Goal: Task Accomplishment & Management: Use online tool/utility

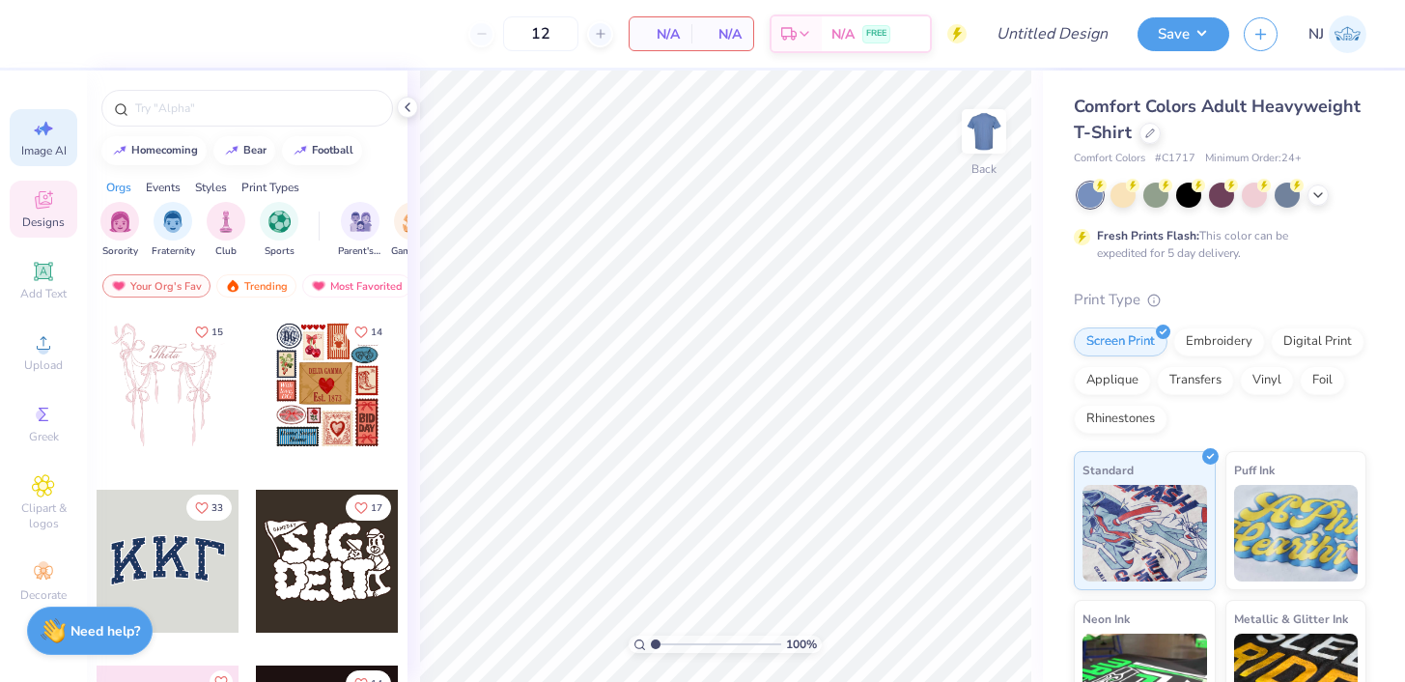
click at [49, 136] on icon at bounding box center [43, 128] width 23 height 23
select select "4"
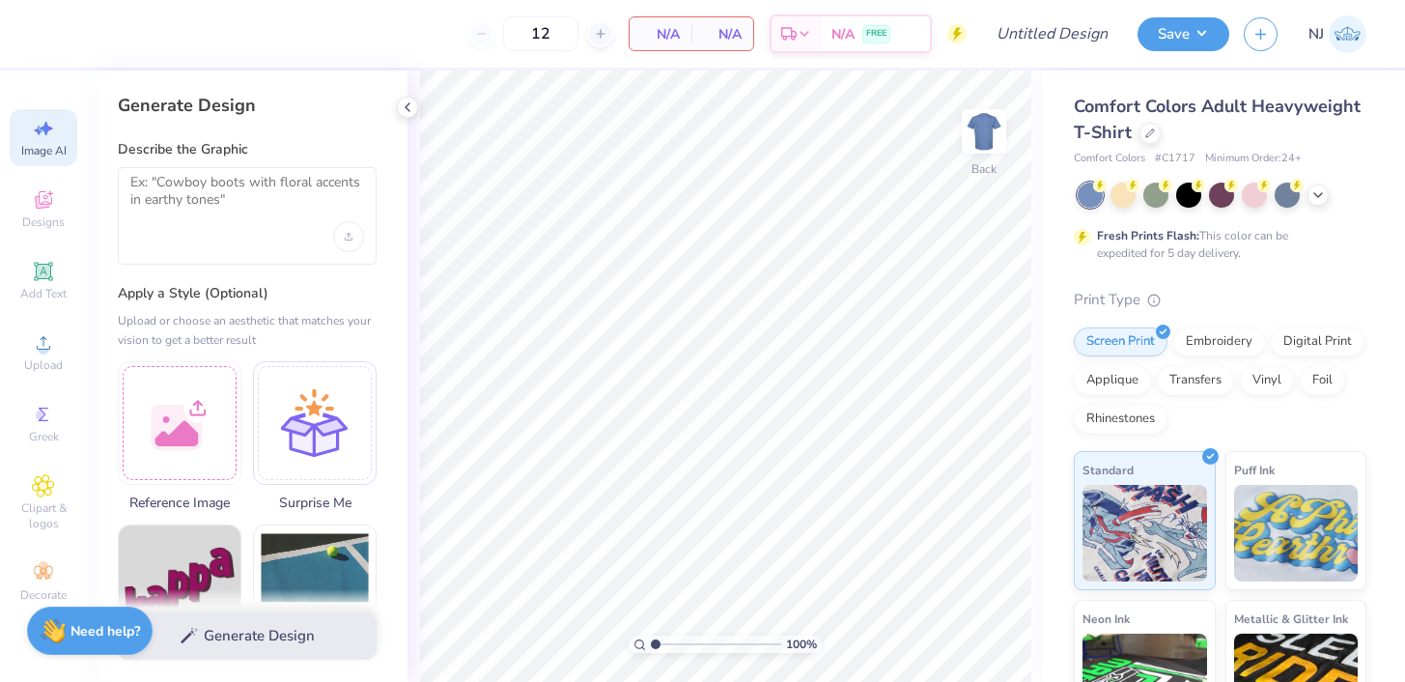
click at [251, 224] on div at bounding box center [247, 216] width 259 height 98
click at [277, 231] on div at bounding box center [247, 216] width 259 height 98
click at [350, 242] on div "Upload image" at bounding box center [348, 236] width 31 height 31
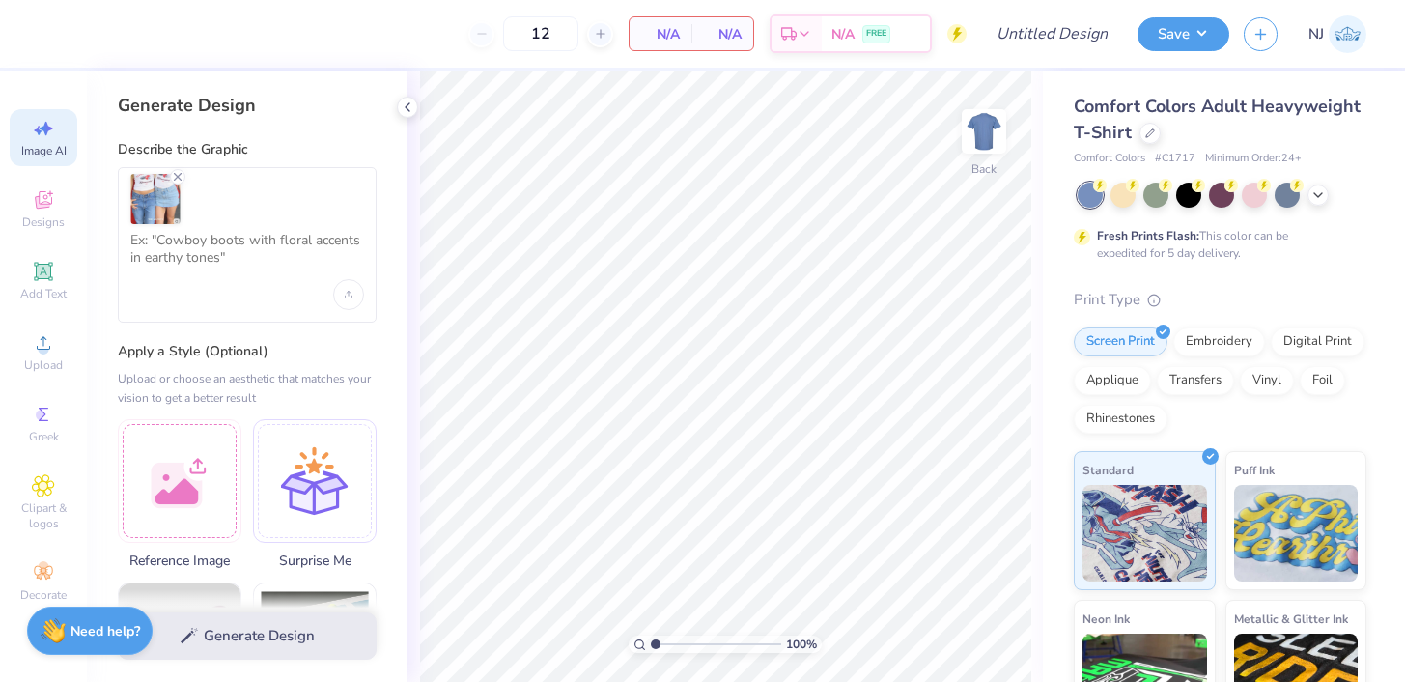
click at [267, 225] on div at bounding box center [247, 244] width 259 height 155
click at [267, 243] on textarea at bounding box center [247, 256] width 234 height 48
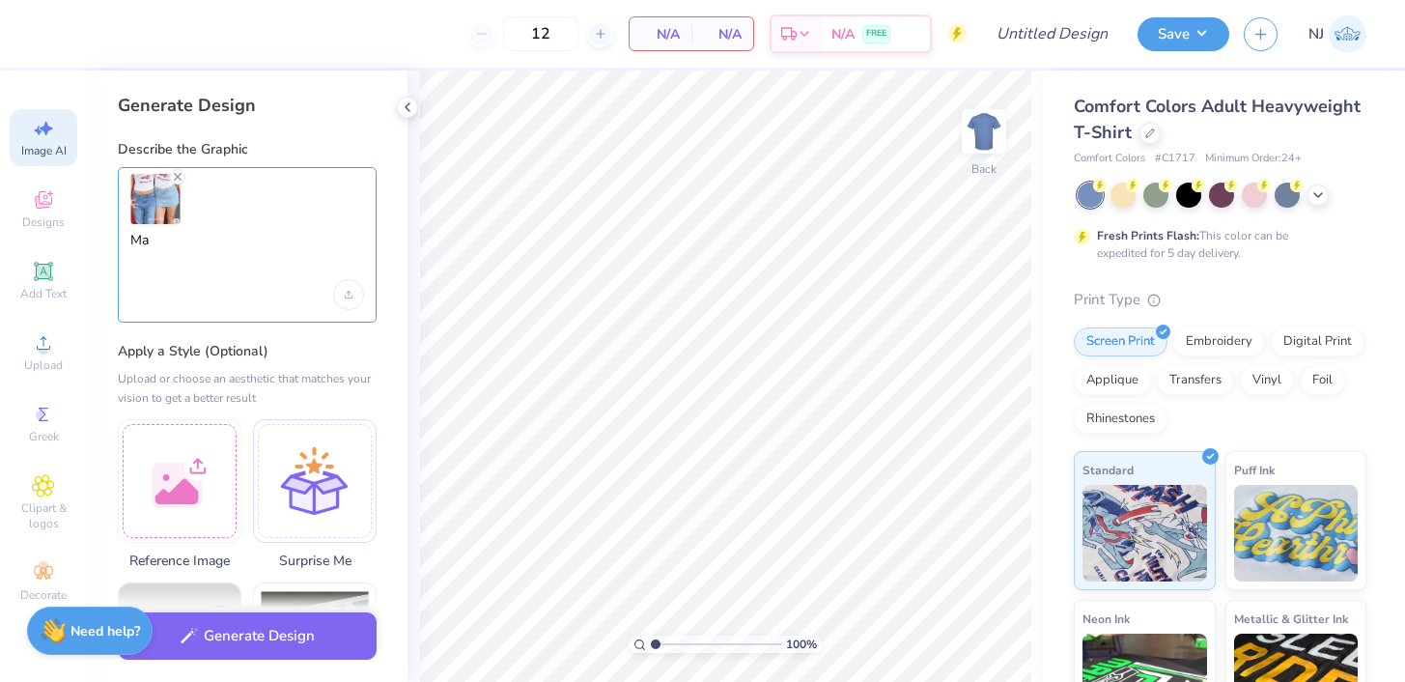
type textarea "M"
type textarea "Copy this graphic"
click at [1145, 128] on icon at bounding box center [1150, 132] width 10 height 10
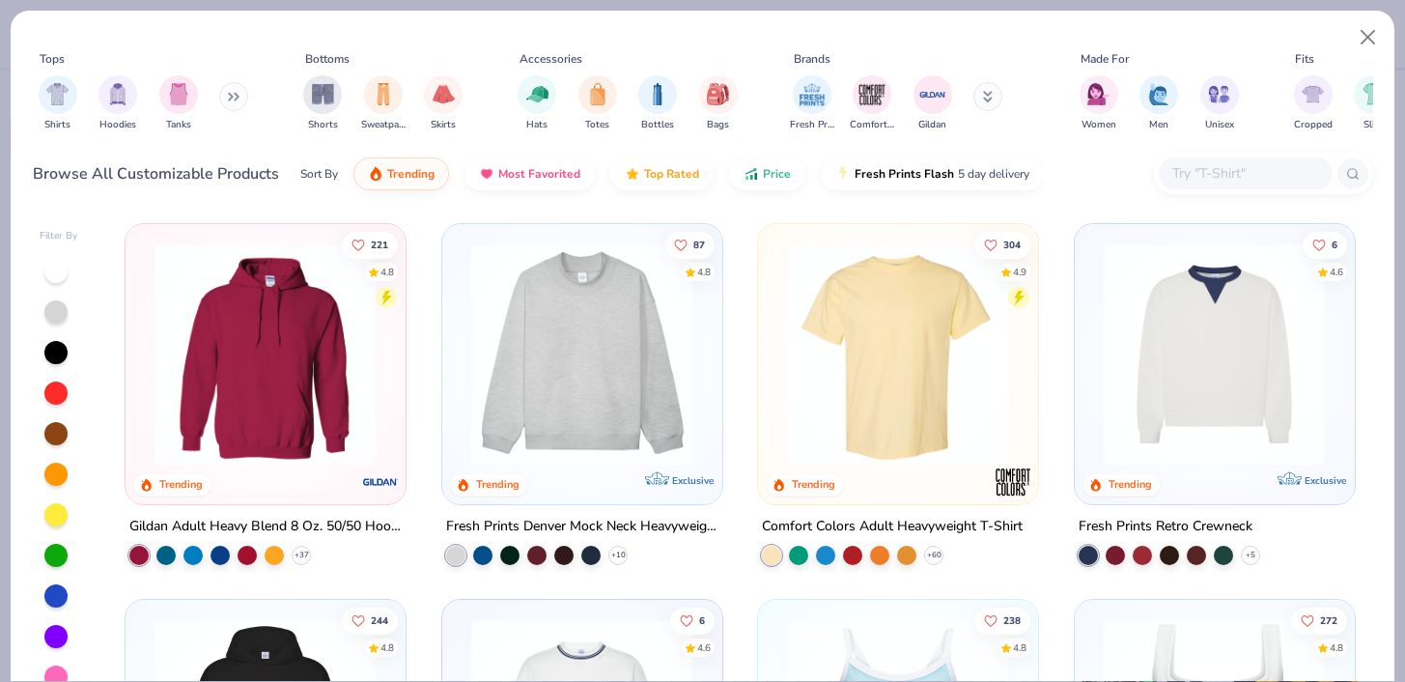
click at [1246, 177] on input "text" at bounding box center [1244, 173] width 149 height 22
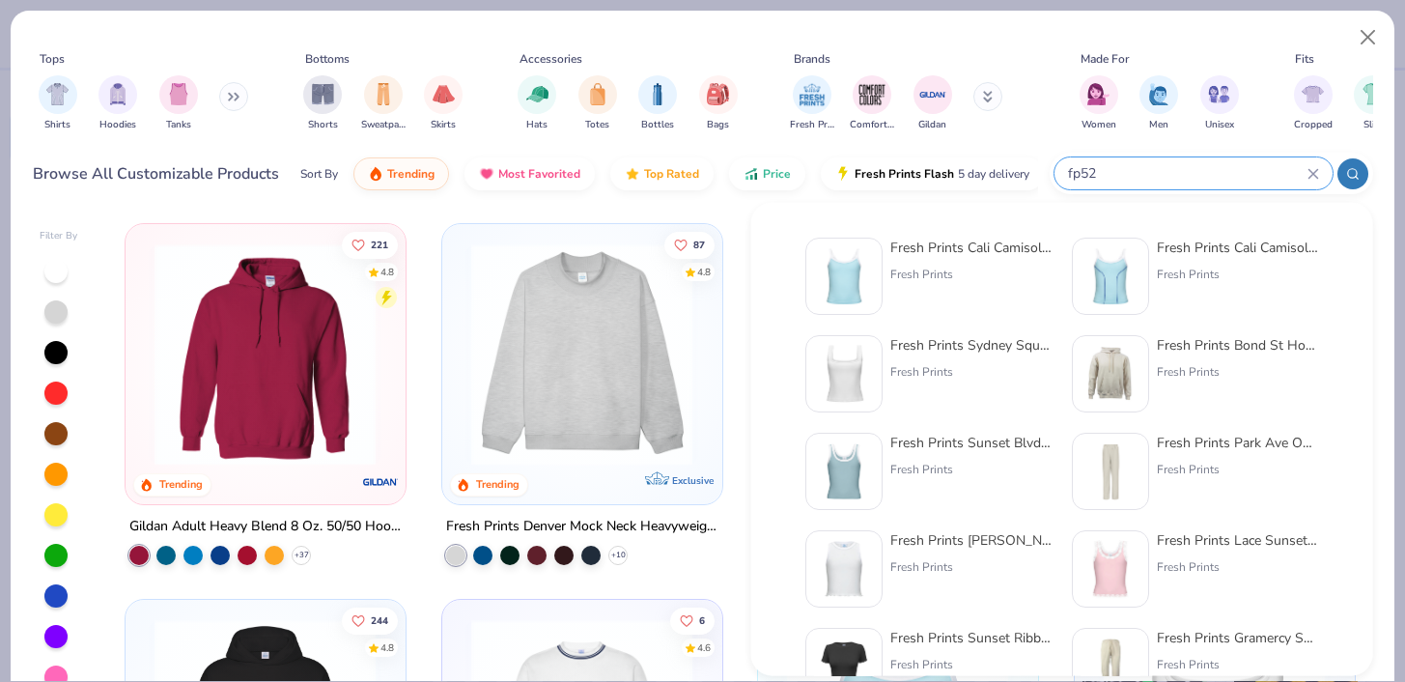
type input "fp52"
click at [918, 251] on div "Fresh Prints Cali Camisole Top" at bounding box center [971, 248] width 162 height 20
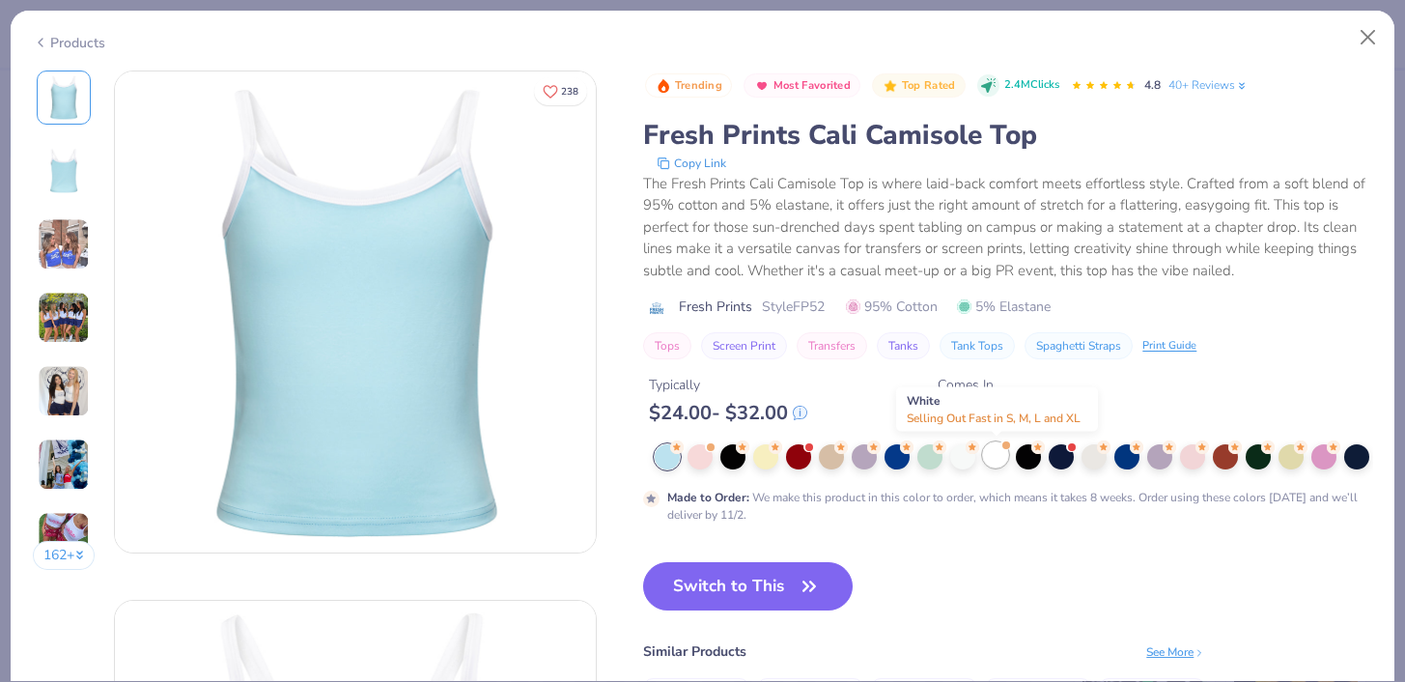
click at [998, 464] on div at bounding box center [995, 454] width 25 height 25
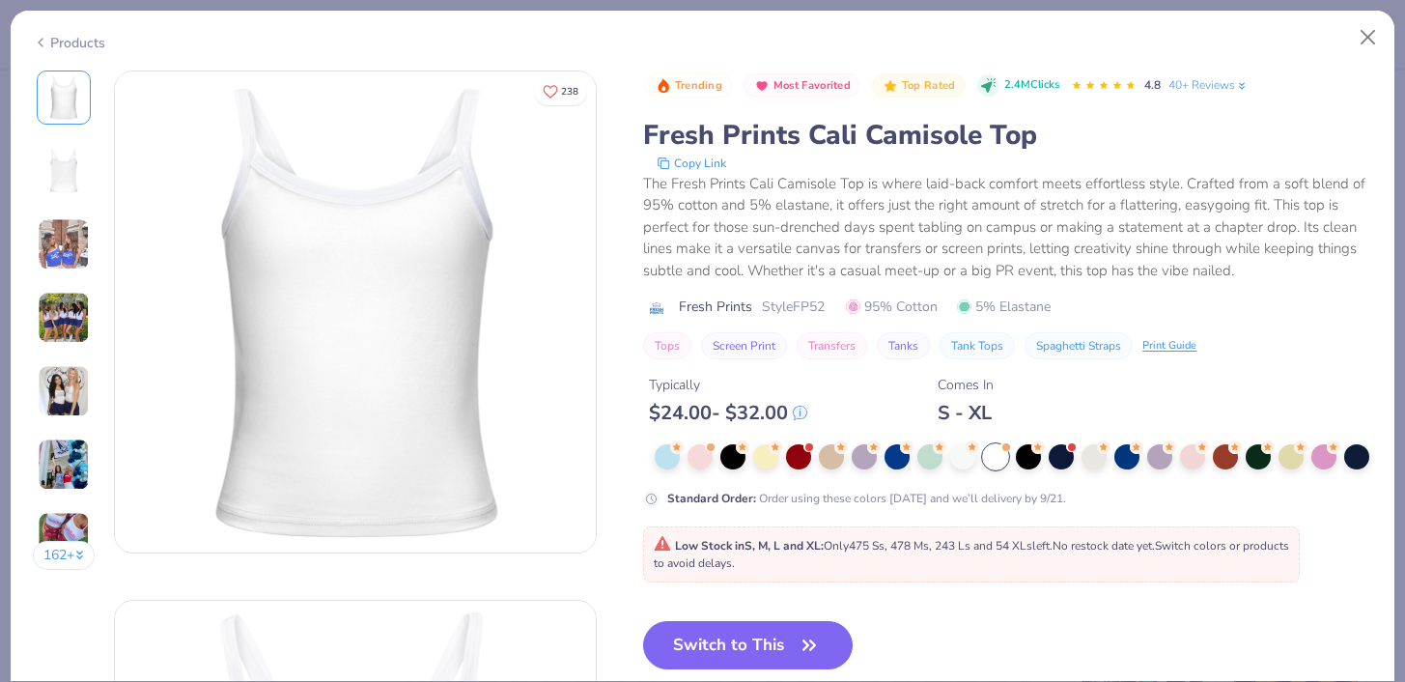
click at [736, 632] on button "Switch to This" at bounding box center [748, 645] width 210 height 48
type input "50"
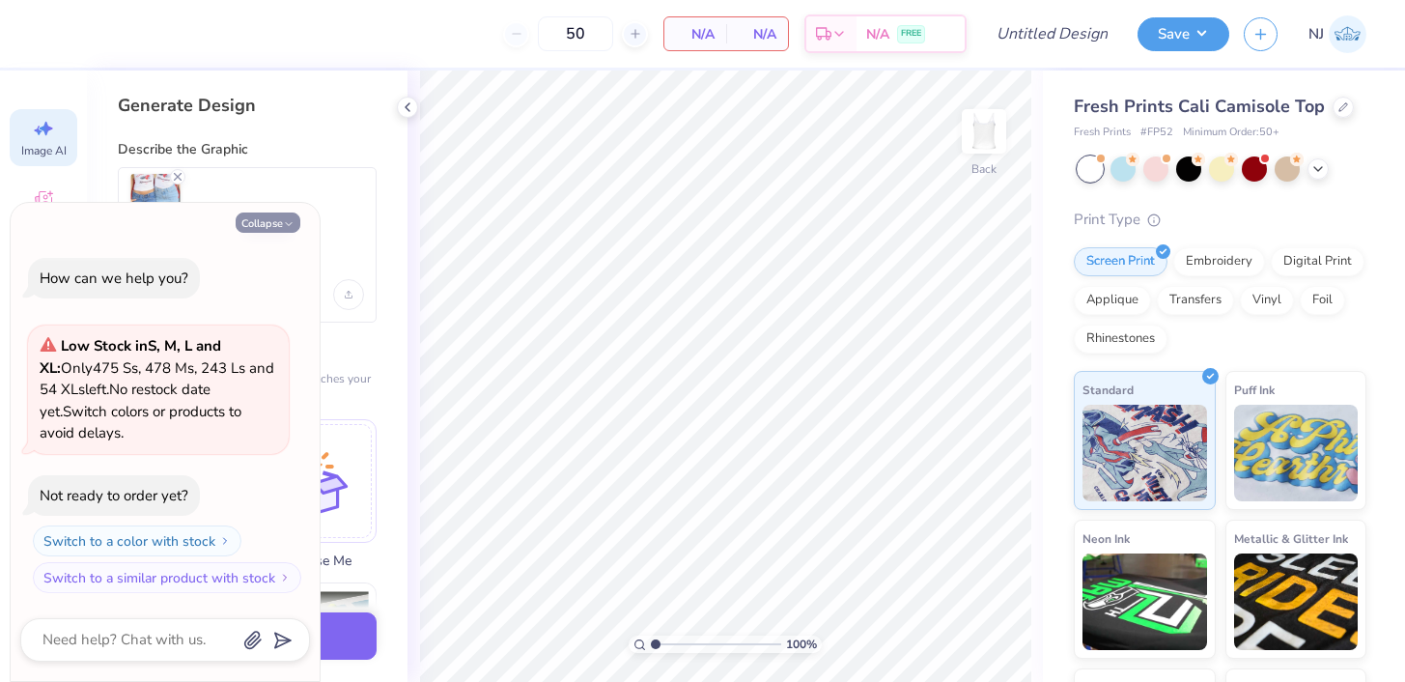
click at [270, 228] on button "Collapse" at bounding box center [268, 222] width 65 height 20
type textarea "x"
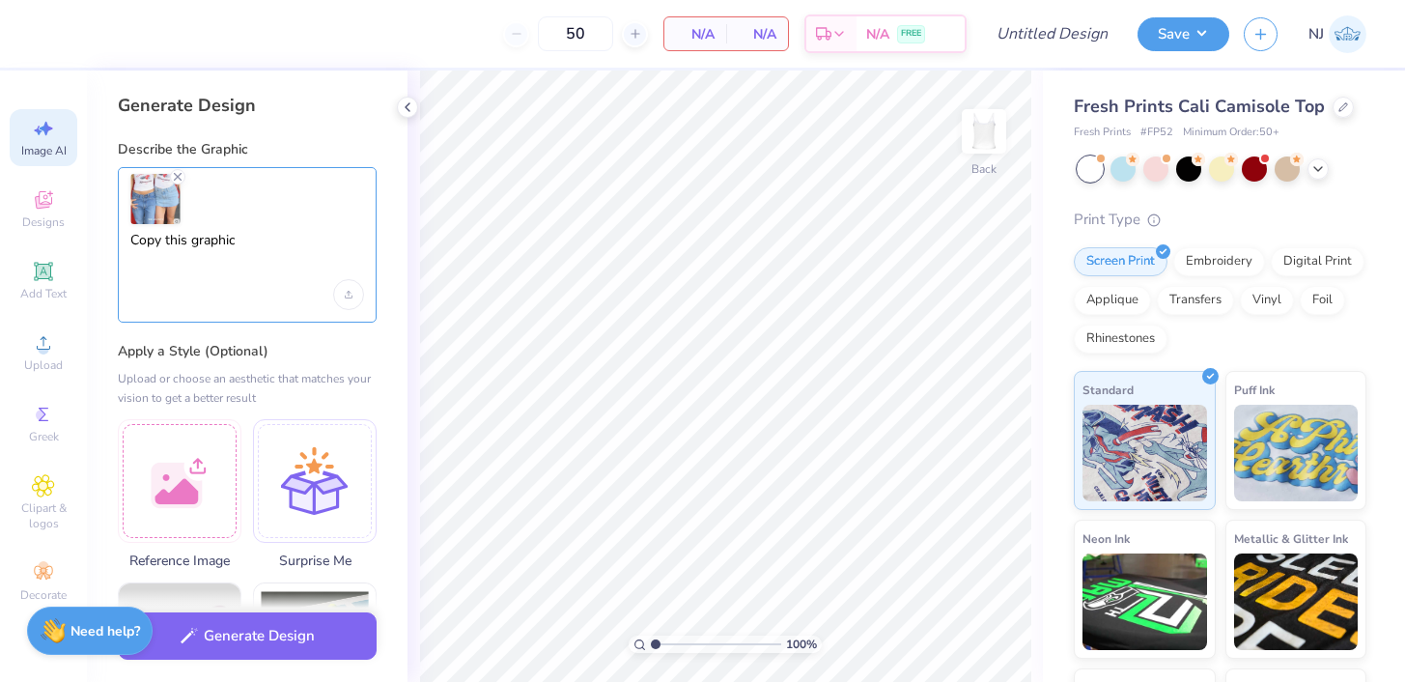
click at [265, 267] on textarea "Copy this graphic" at bounding box center [247, 256] width 234 height 48
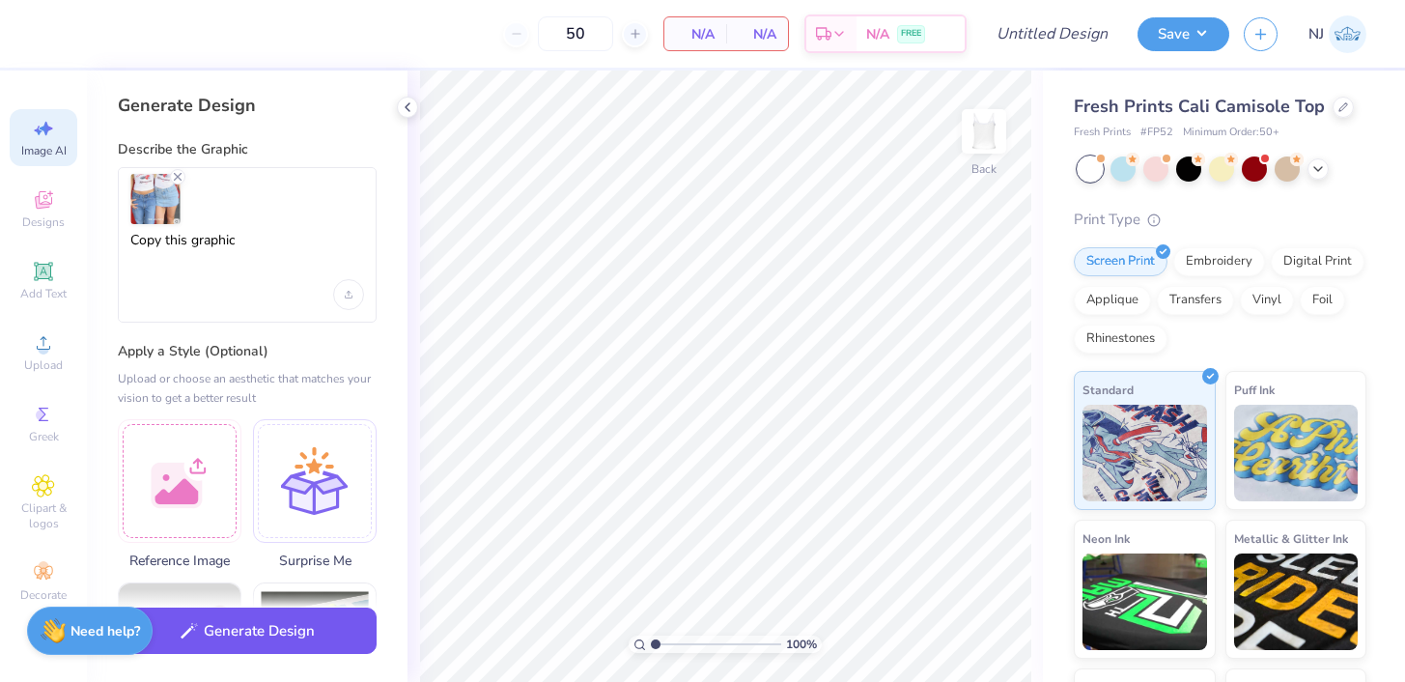
click at [256, 644] on button "Generate Design" at bounding box center [247, 630] width 259 height 47
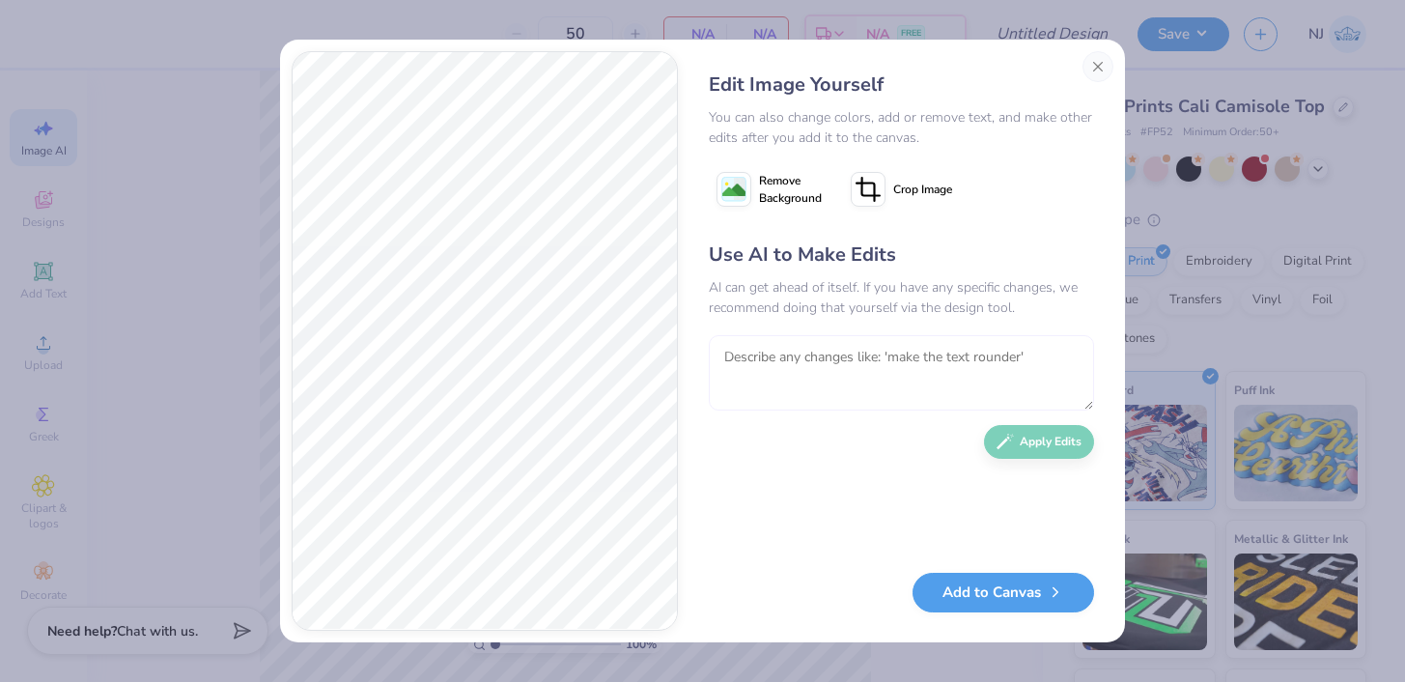
click at [950, 364] on textarea at bounding box center [901, 372] width 385 height 75
type textarea "Change "Alpha Xi Delta" to "Zeta Tau Alpha""
click at [1051, 450] on button "Apply Edits" at bounding box center [1039, 437] width 110 height 34
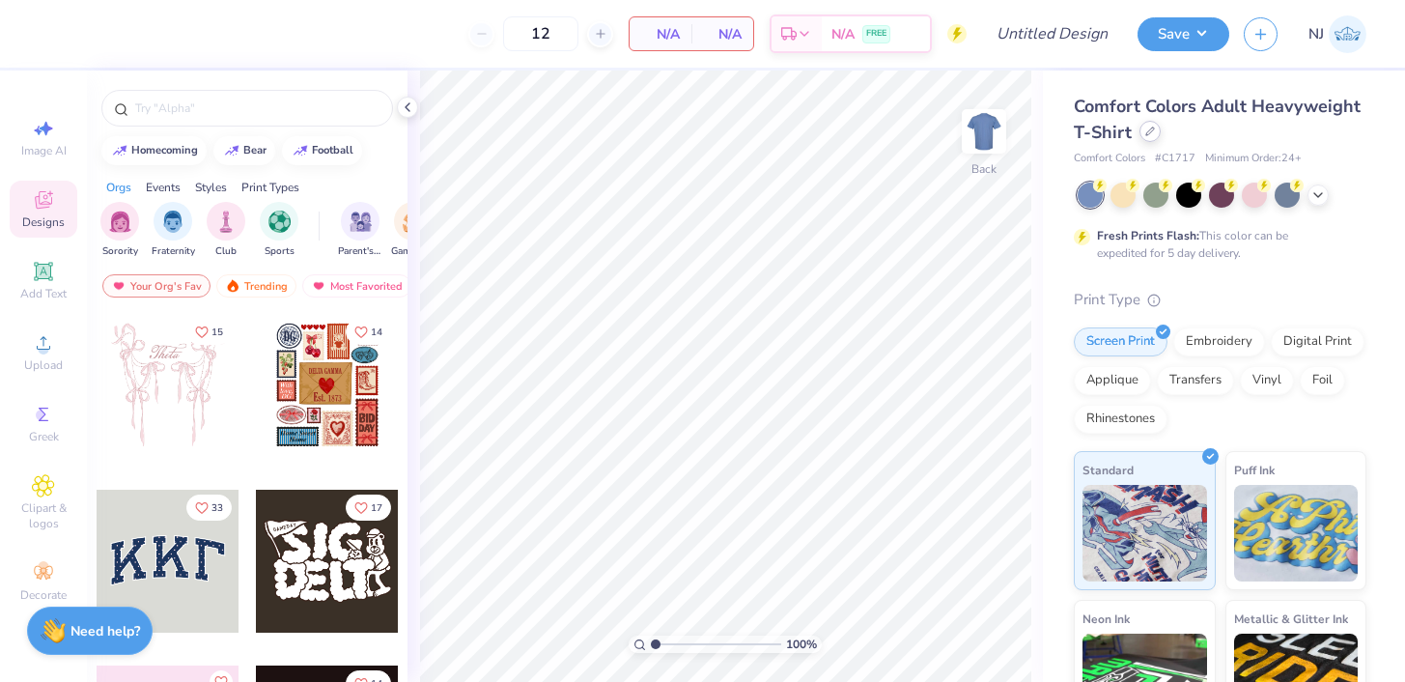
click at [1152, 128] on icon at bounding box center [1150, 131] width 8 height 8
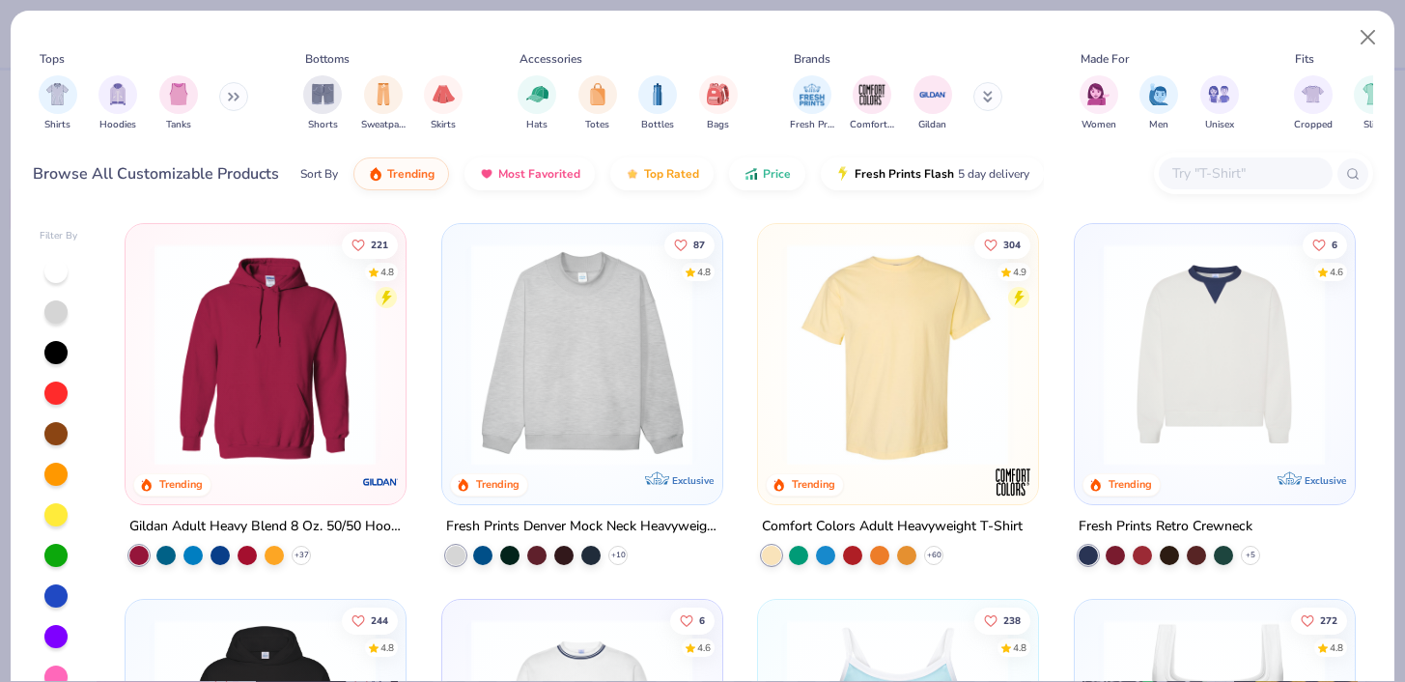
click at [1198, 178] on input "text" at bounding box center [1244, 173] width 149 height 22
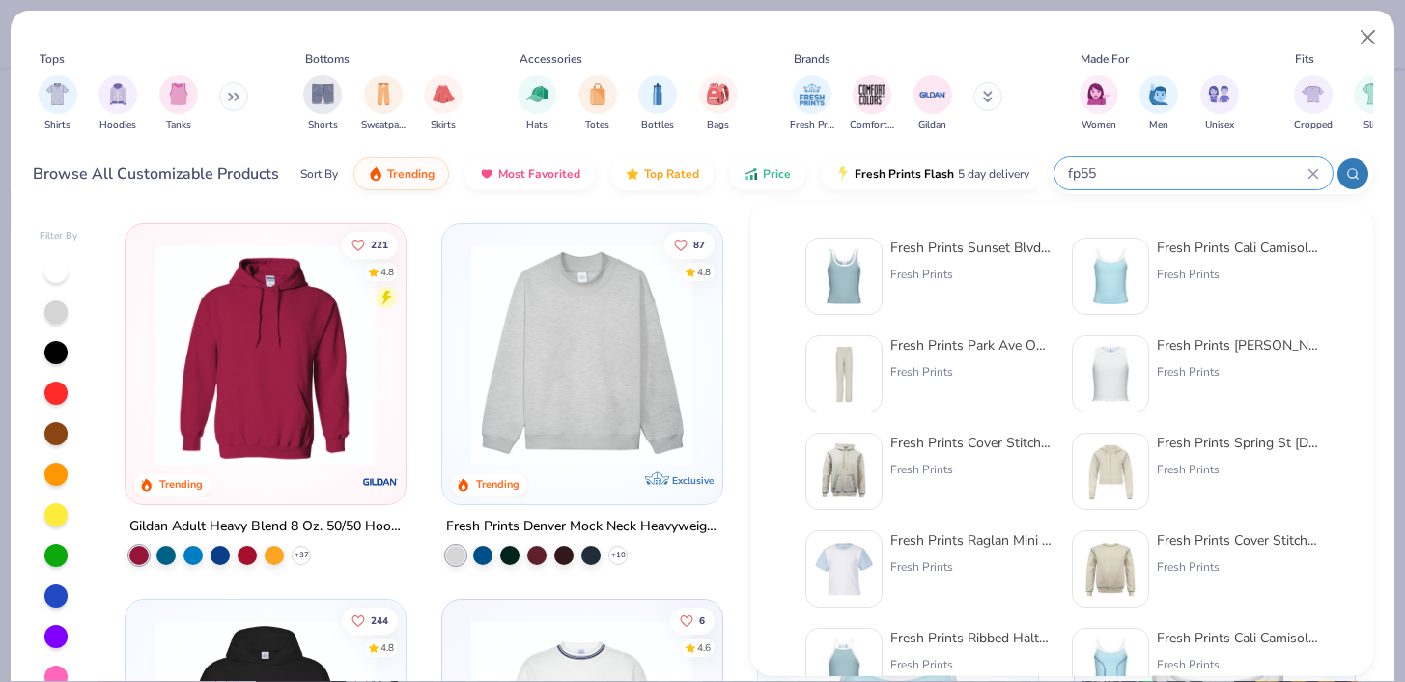
type input "fp55"
click at [907, 261] on div "Fresh Prints Sunset Blvd Ribbed Scoop Tank Top Fresh Prints" at bounding box center [971, 276] width 162 height 77
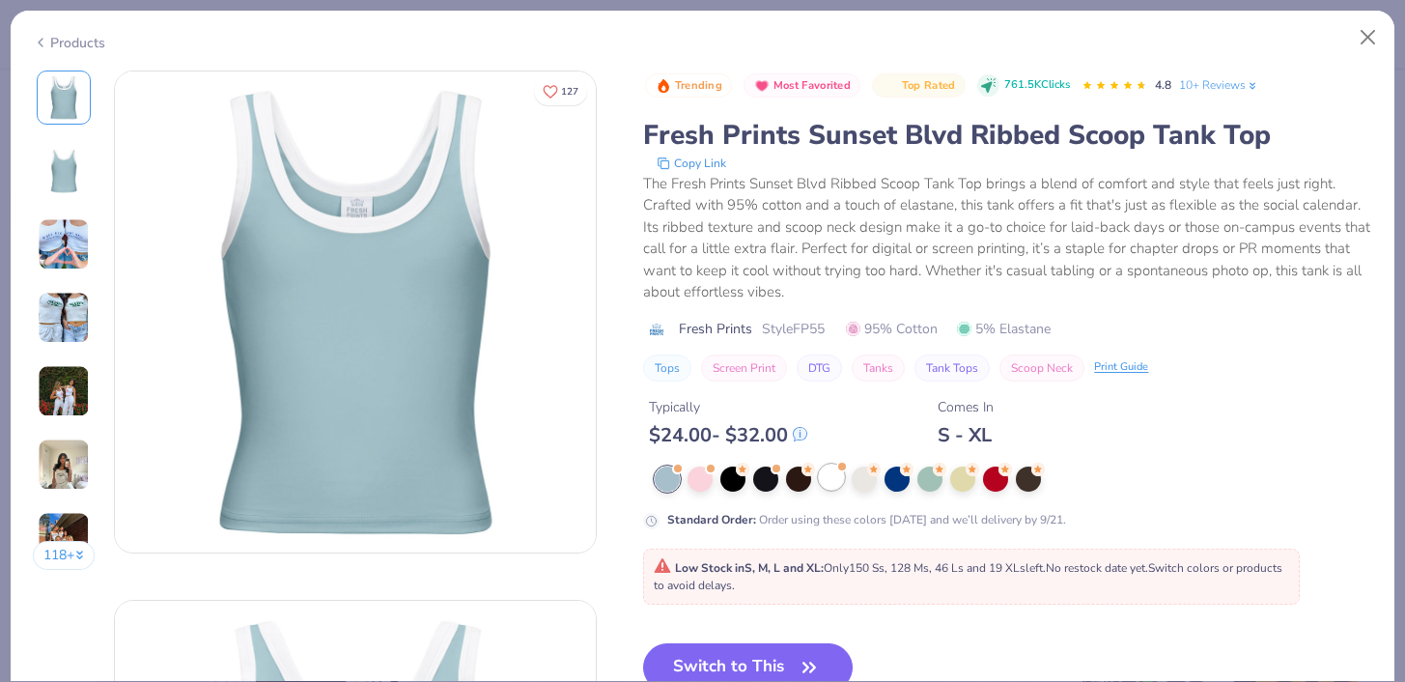
click at [839, 474] on div at bounding box center [831, 476] width 25 height 25
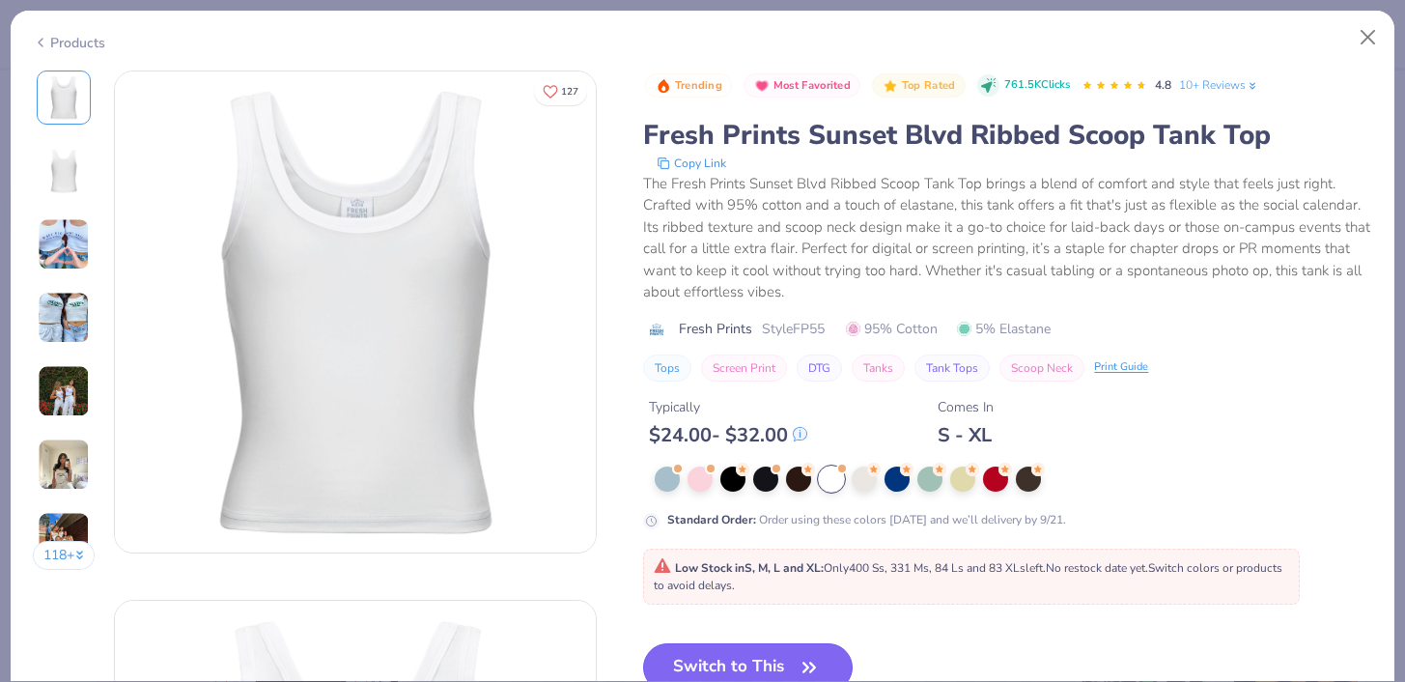
click at [723, 657] on button "Switch to This" at bounding box center [748, 667] width 210 height 48
type input "50"
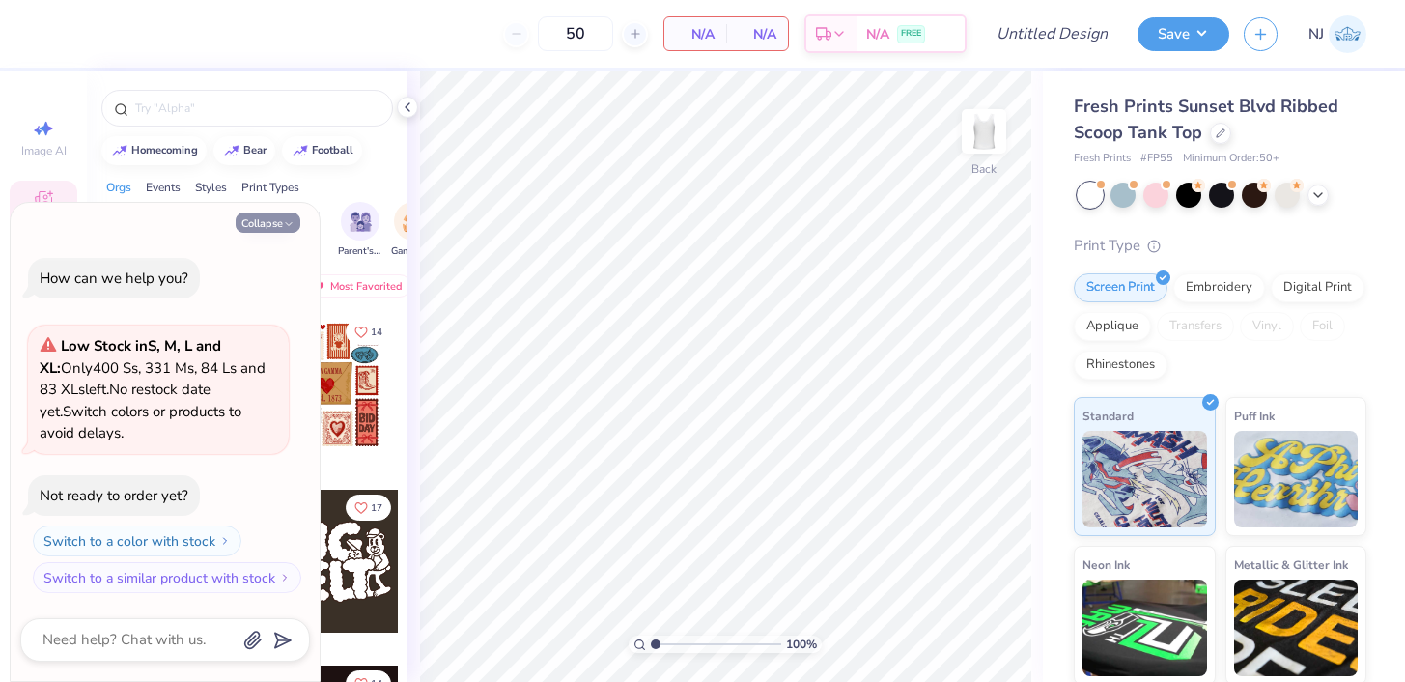
click at [259, 215] on button "Collapse" at bounding box center [268, 222] width 65 height 20
type textarea "x"
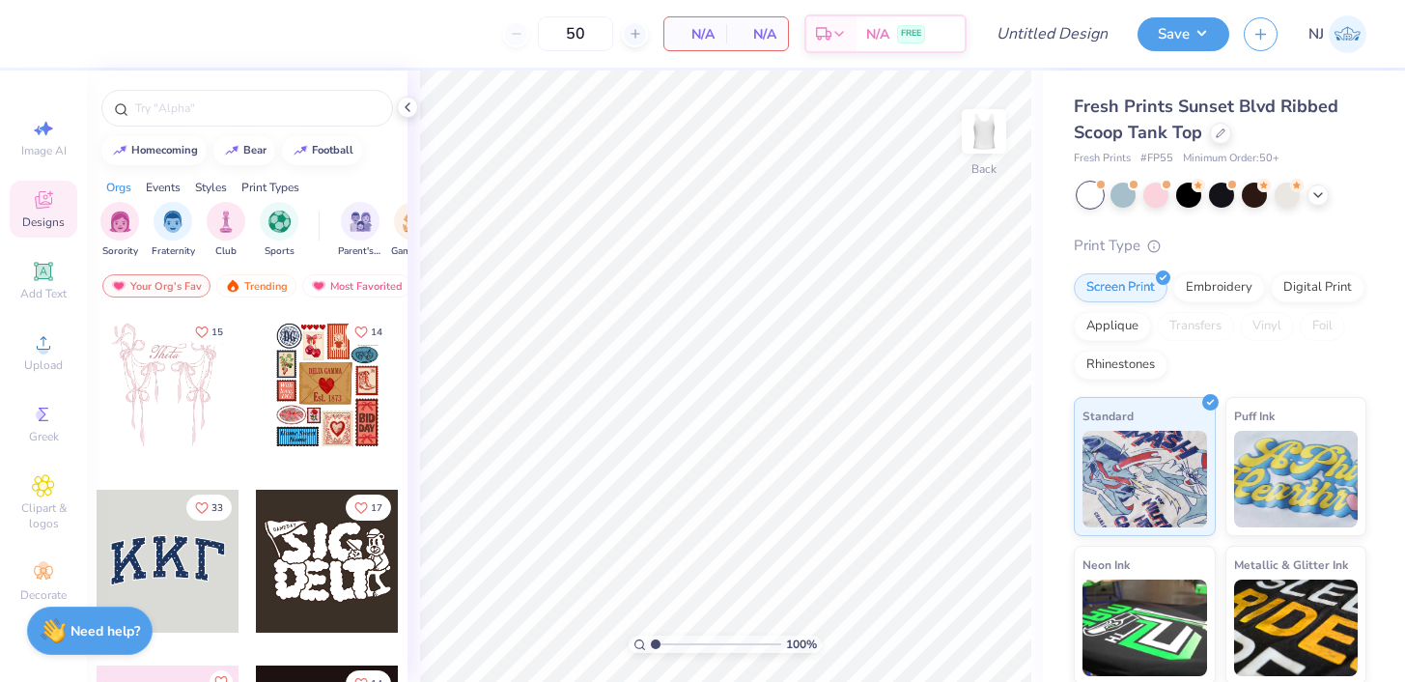
drag, startPoint x: 347, startPoint y: 141, endPoint x: 274, endPoint y: 139, distance: 72.5
click at [274, 139] on div "homecoming bear football" at bounding box center [247, 150] width 321 height 29
click at [202, 120] on div at bounding box center [247, 108] width 292 height 37
click at [195, 95] on div at bounding box center [247, 108] width 292 height 37
click at [188, 106] on input "text" at bounding box center [256, 107] width 247 height 19
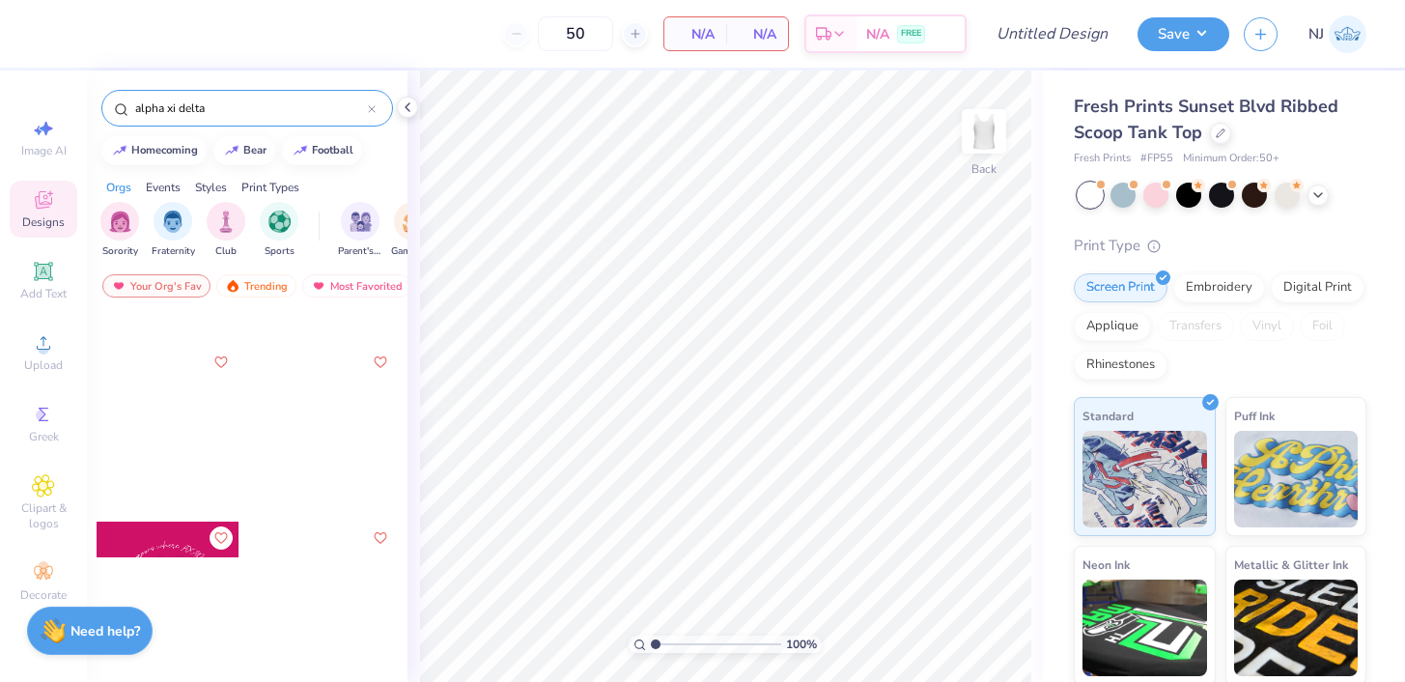
scroll to position [851, 0]
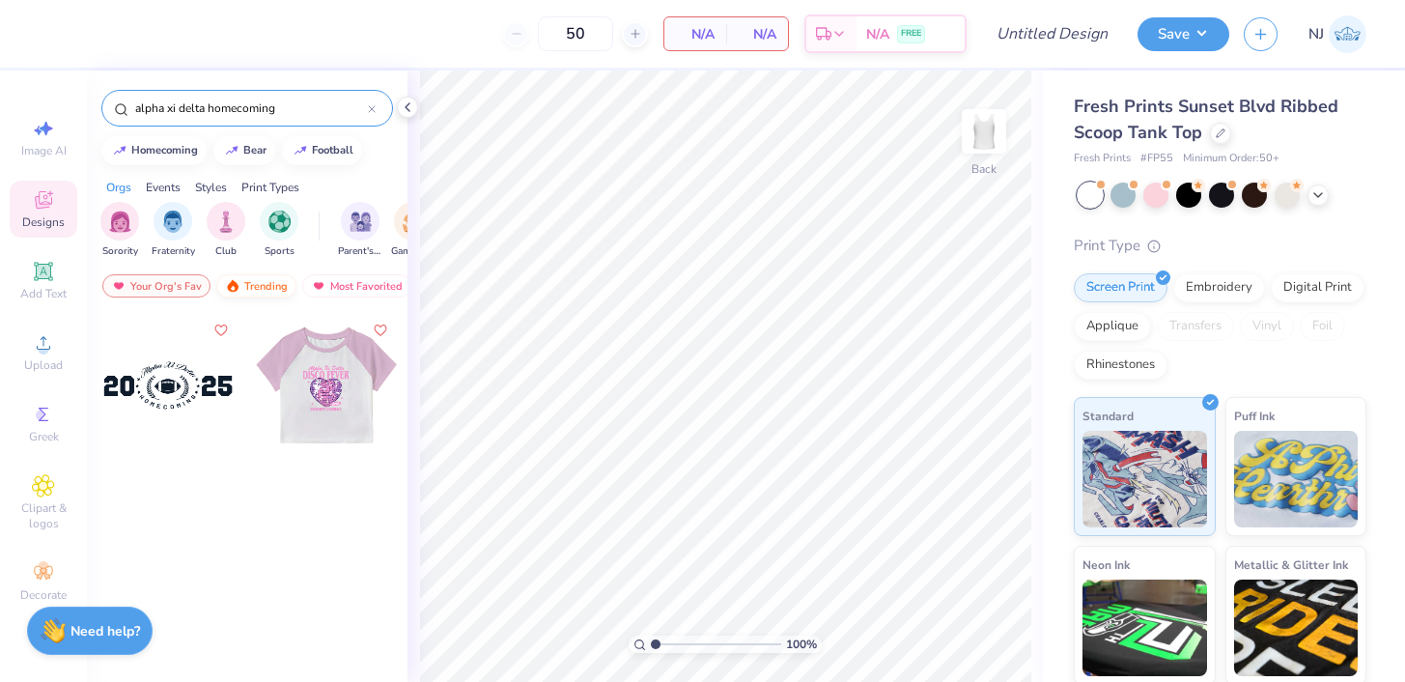
click at [267, 294] on div "Trending" at bounding box center [256, 285] width 80 height 23
click at [317, 284] on img at bounding box center [318, 286] width 15 height 14
drag, startPoint x: 317, startPoint y: 284, endPoint x: 107, endPoint y: 274, distance: 209.8
click at [110, 276] on div "Your Org's Fav Trending Most Favorited Newest" at bounding box center [247, 290] width 321 height 44
click at [178, 180] on div "Events" at bounding box center [163, 187] width 35 height 17
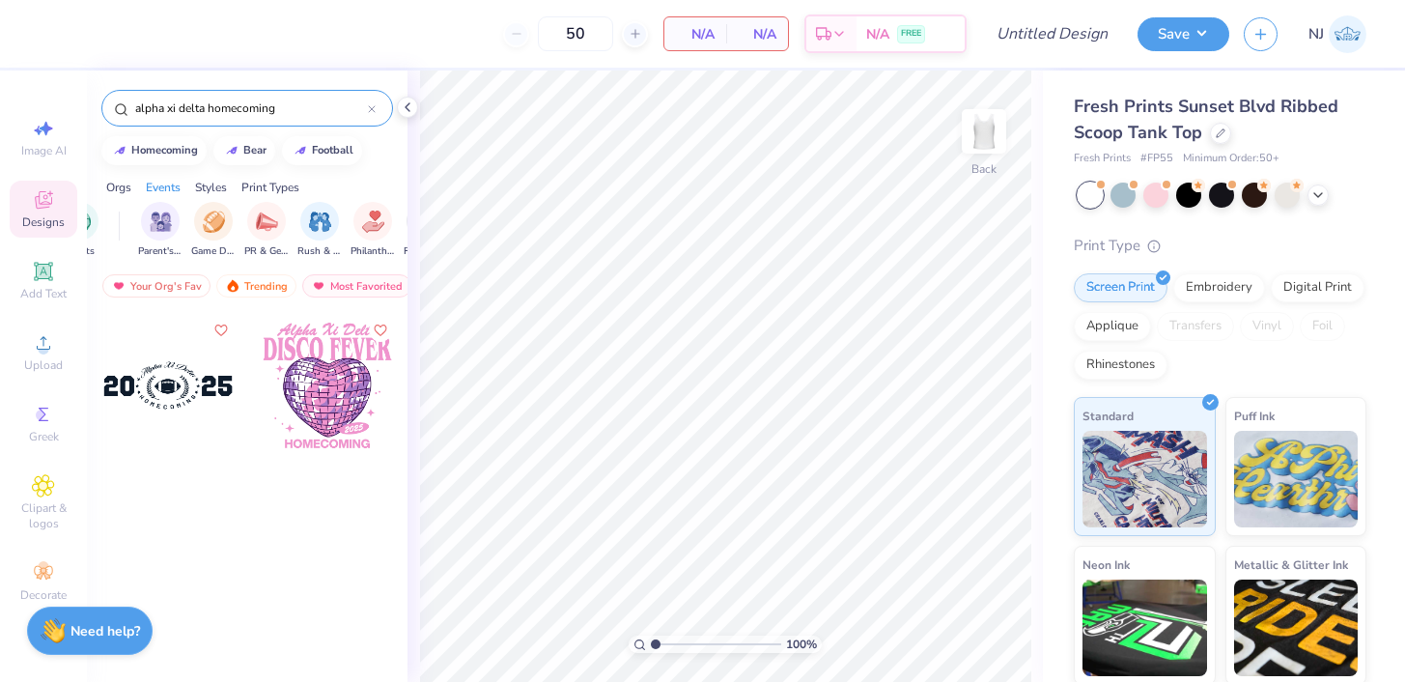
scroll to position [0, 240]
click at [117, 184] on div "Orgs" at bounding box center [118, 187] width 25 height 17
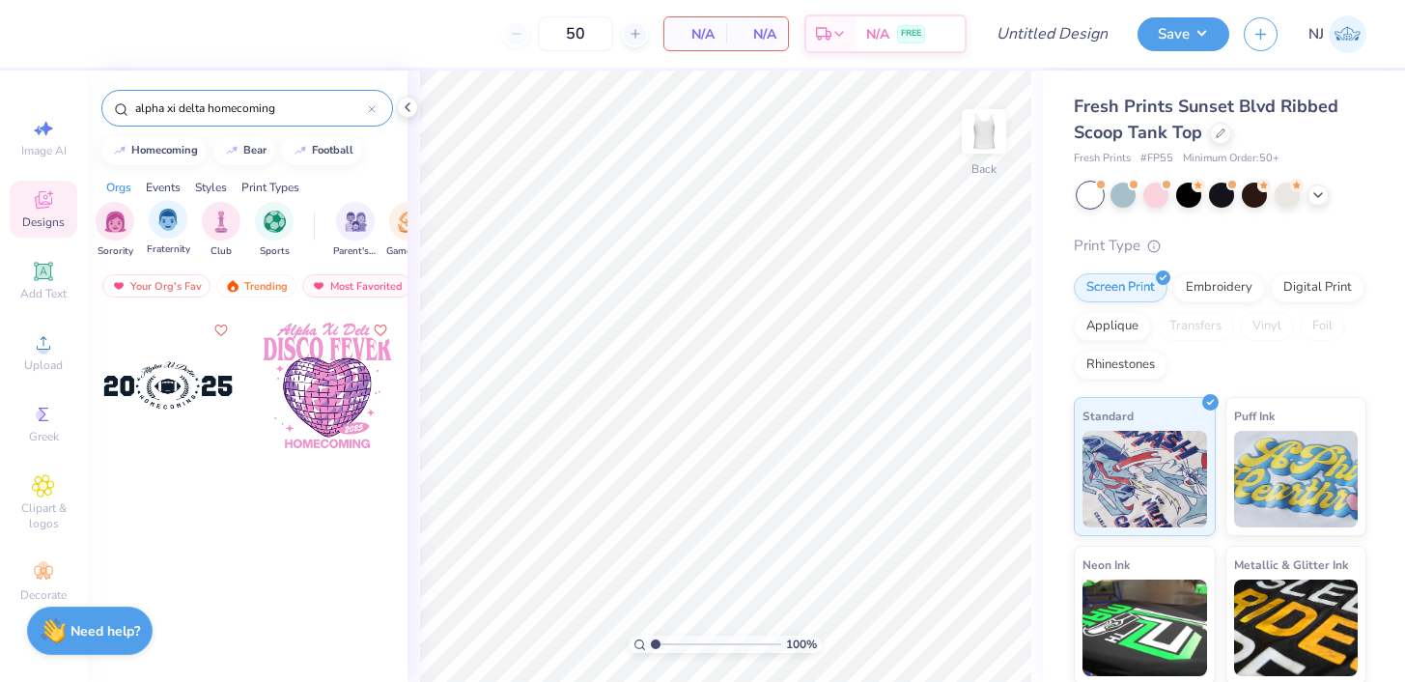
scroll to position [0, 0]
click at [110, 229] on img "filter for Sorority" at bounding box center [120, 220] width 22 height 22
drag, startPoint x: 293, startPoint y: 114, endPoint x: 209, endPoint y: 112, distance: 84.0
click at [209, 112] on input "alpha xi delta homecoming" at bounding box center [250, 107] width 235 height 19
type input "alpha xi delta"
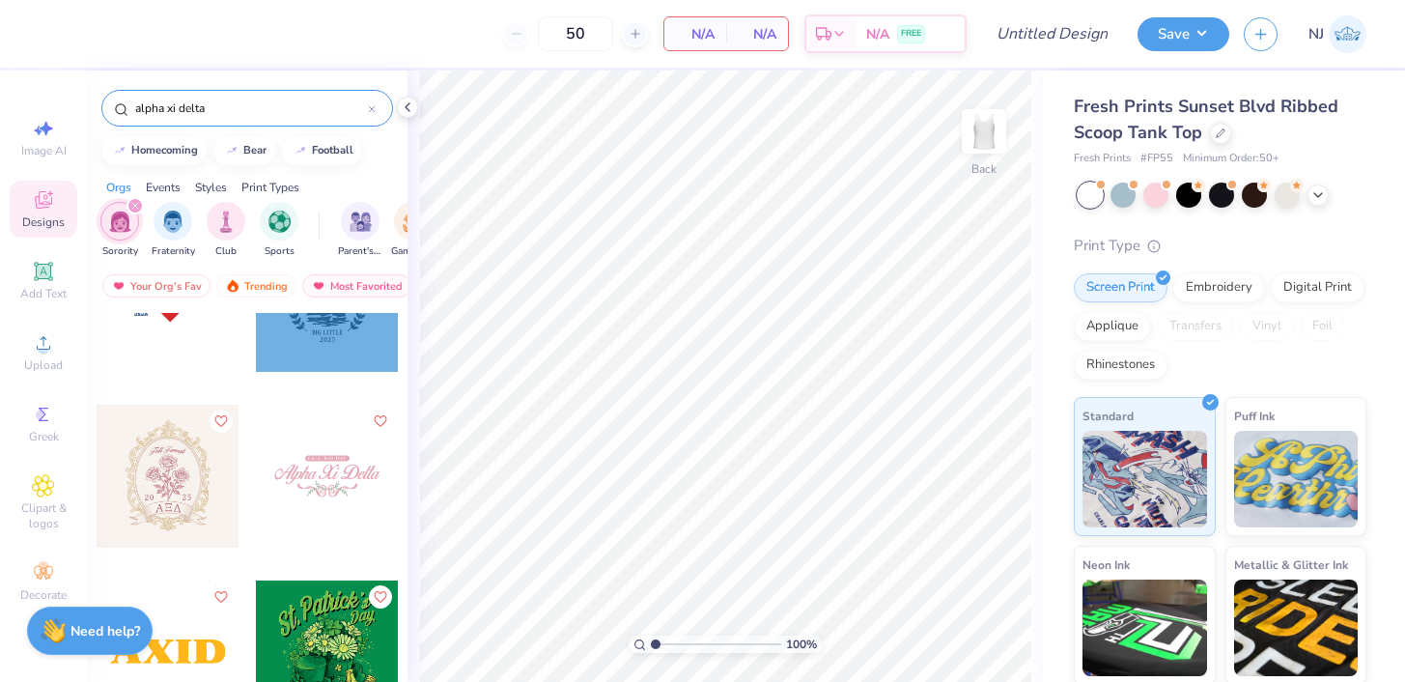
scroll to position [7995, 0]
